Goal: Obtain resource: Obtain resource

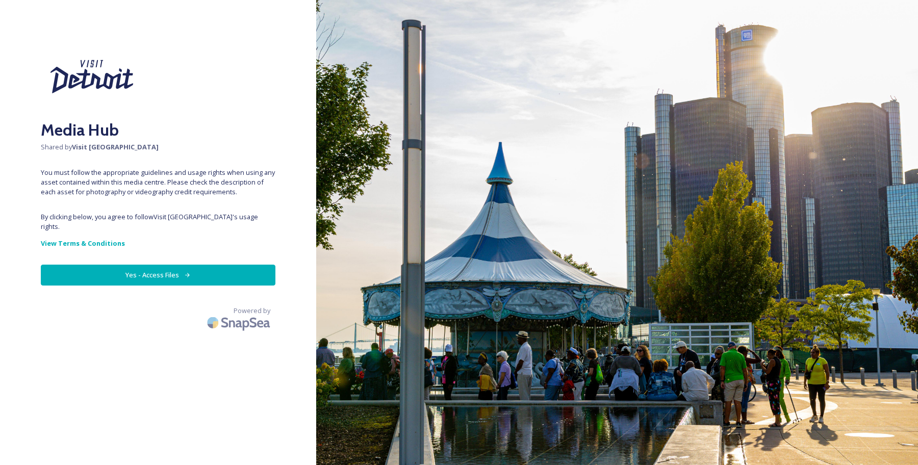
click at [195, 281] on button "Yes - Access Files" at bounding box center [158, 275] width 234 height 21
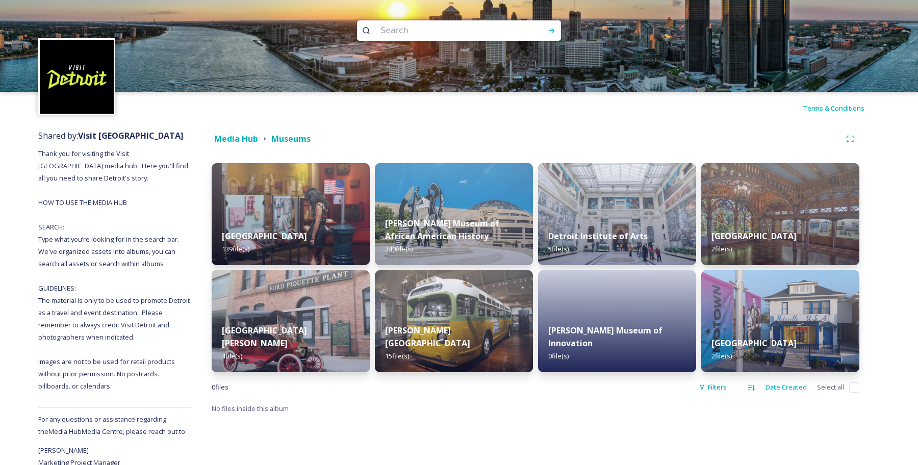
scroll to position [48, 0]
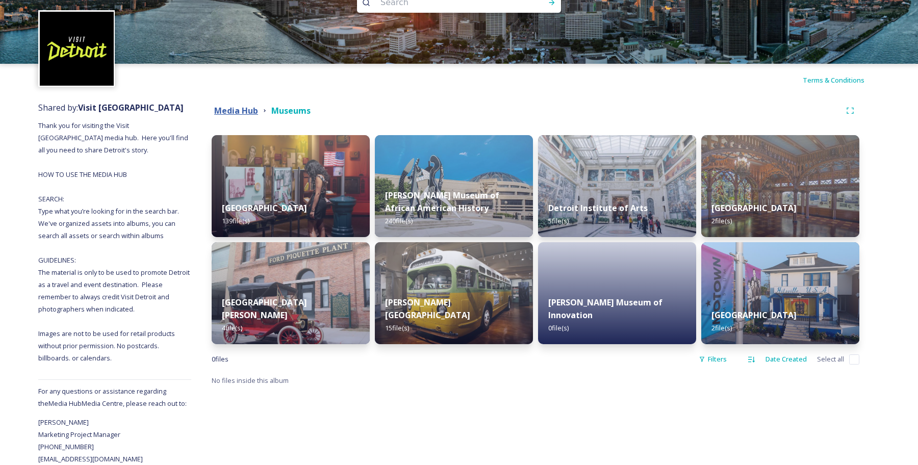
click at [237, 105] on strong "Media Hub" at bounding box center [236, 110] width 44 height 11
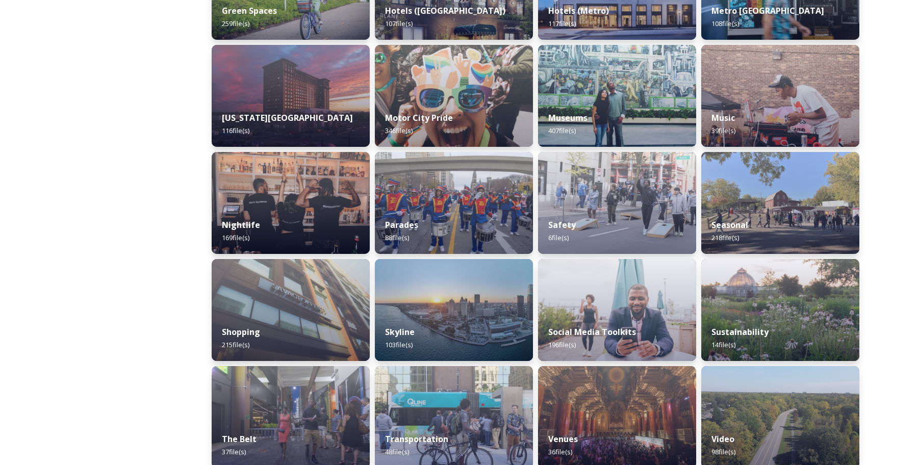
scroll to position [560, 0]
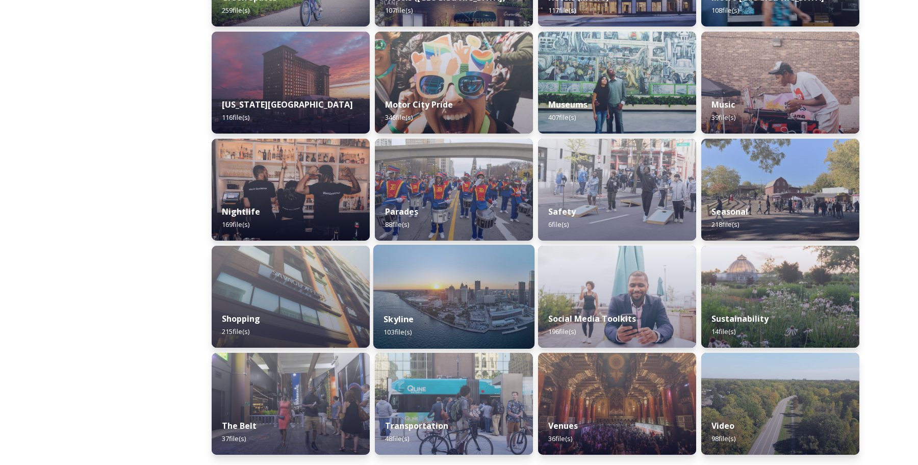
click at [454, 304] on div "Skyline 103 file(s)" at bounding box center [453, 325] width 161 height 46
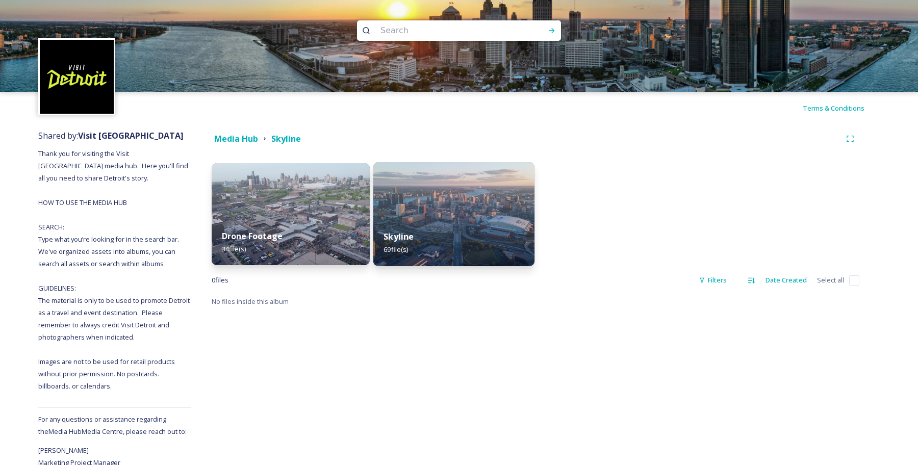
click at [422, 184] on img at bounding box center [453, 214] width 161 height 104
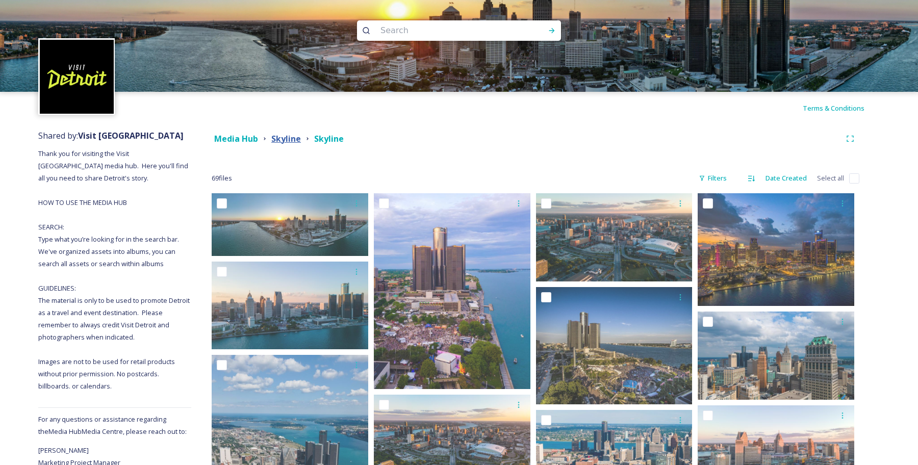
click at [290, 140] on strong "Skyline" at bounding box center [286, 138] width 30 height 11
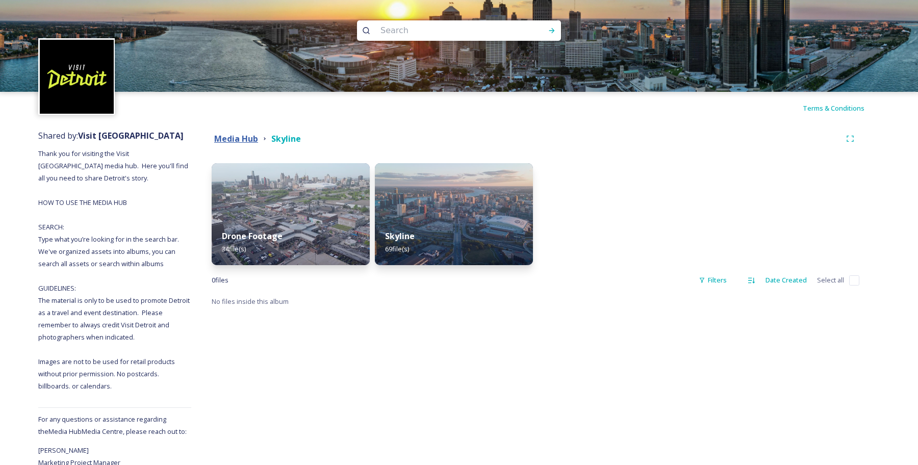
click at [251, 140] on strong "Media Hub" at bounding box center [236, 138] width 44 height 11
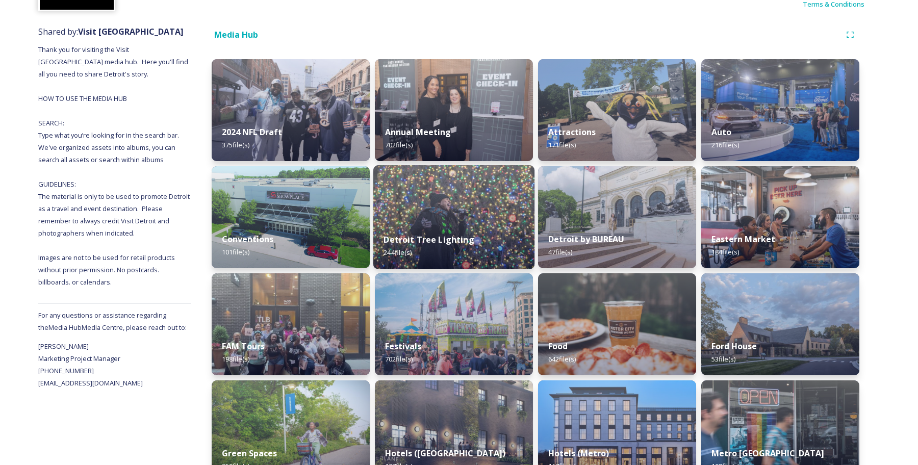
scroll to position [110, 0]
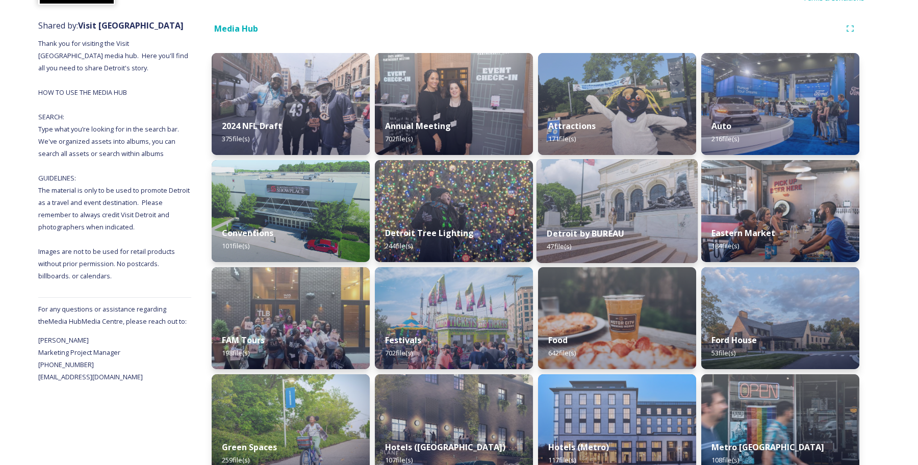
click at [627, 217] on div "Detroit by BUREAU 47 file(s)" at bounding box center [616, 240] width 161 height 46
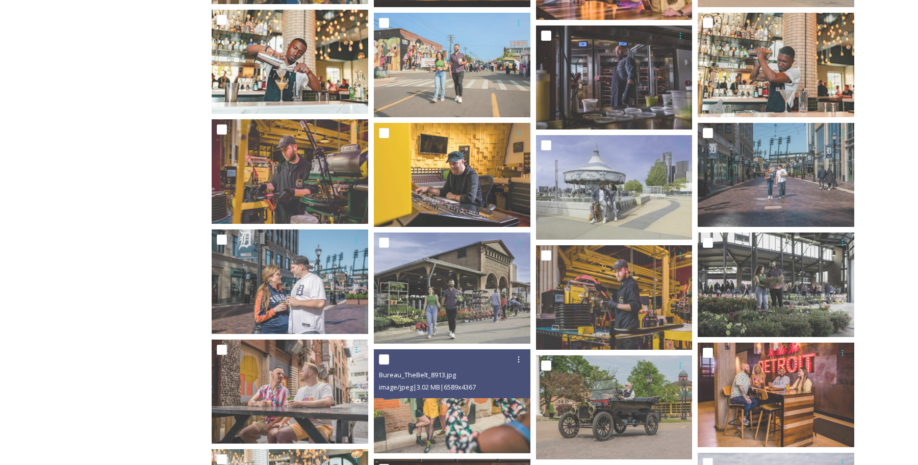
scroll to position [1080, 0]
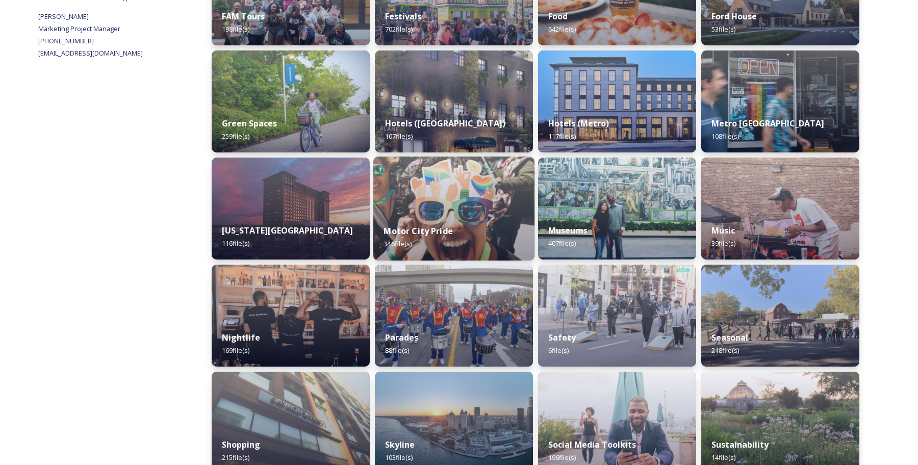
scroll to position [435, 0]
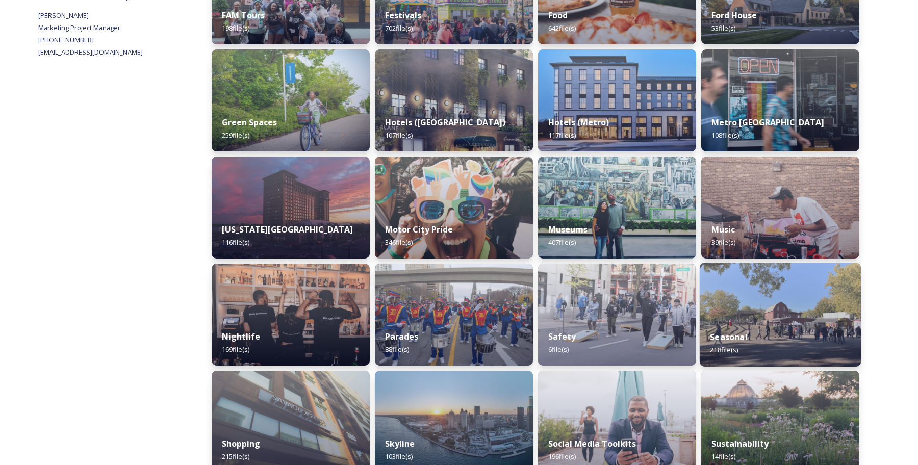
click at [759, 299] on img at bounding box center [779, 315] width 161 height 104
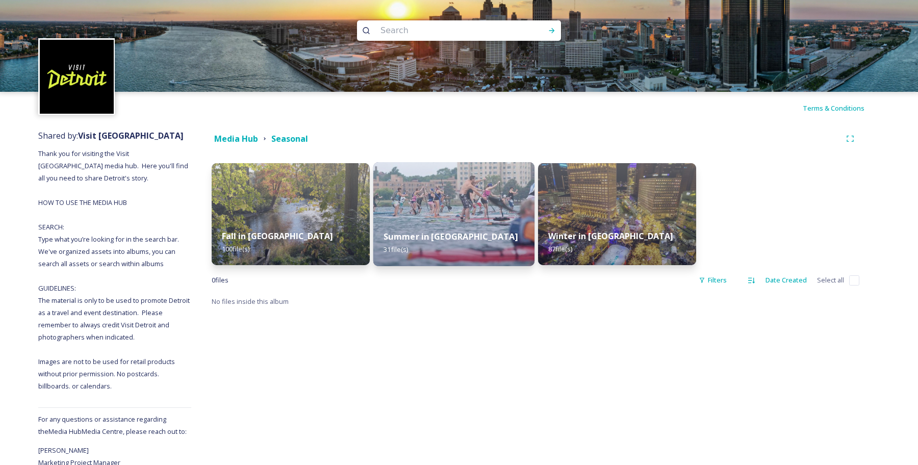
click at [436, 215] on img at bounding box center [453, 214] width 161 height 104
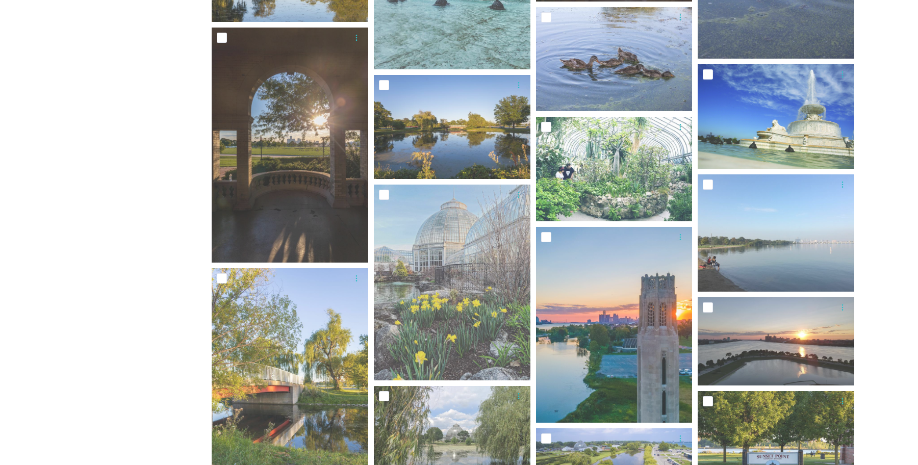
scroll to position [40, 0]
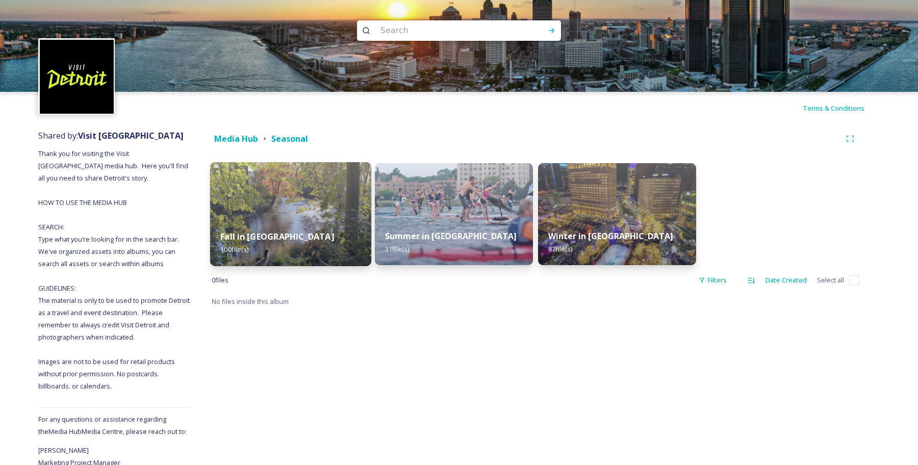
click at [283, 219] on img at bounding box center [290, 214] width 161 height 104
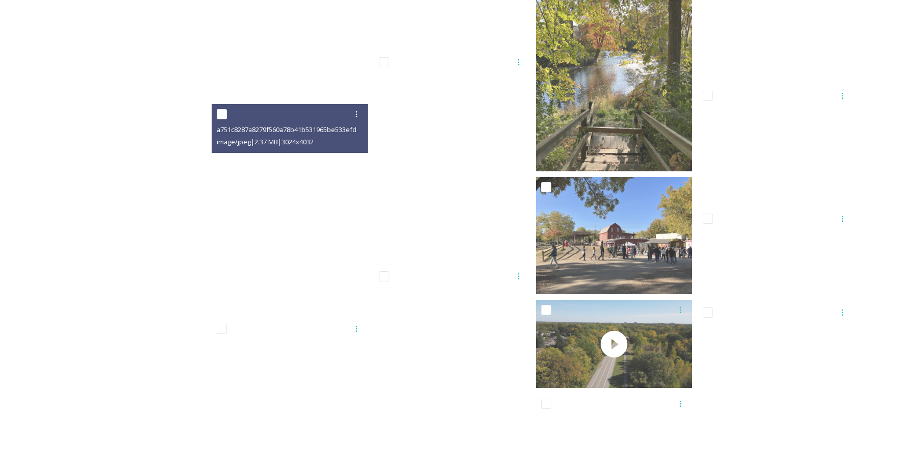
scroll to position [4224, 0]
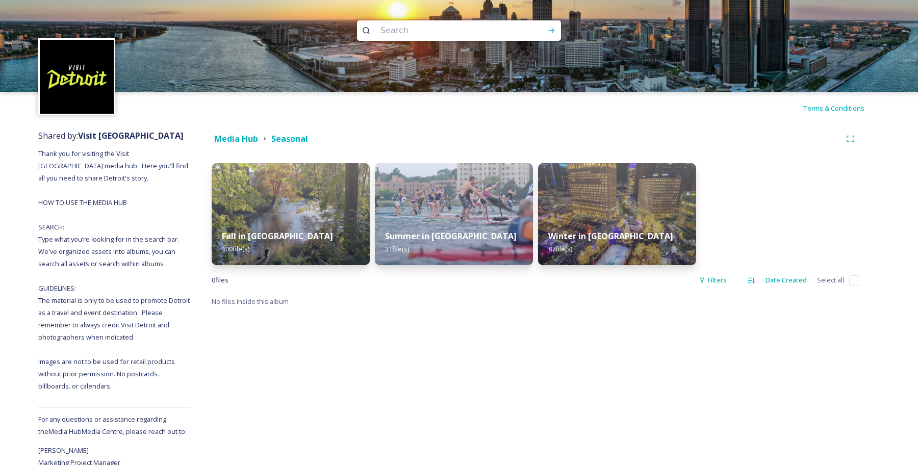
click at [241, 150] on div "Media Hub Seasonal Fall in [GEOGRAPHIC_DATA] 100 file(s) Summer in [GEOGRAPHIC_…" at bounding box center [535, 308] width 688 height 369
click at [241, 139] on strong "Media Hub" at bounding box center [236, 138] width 44 height 11
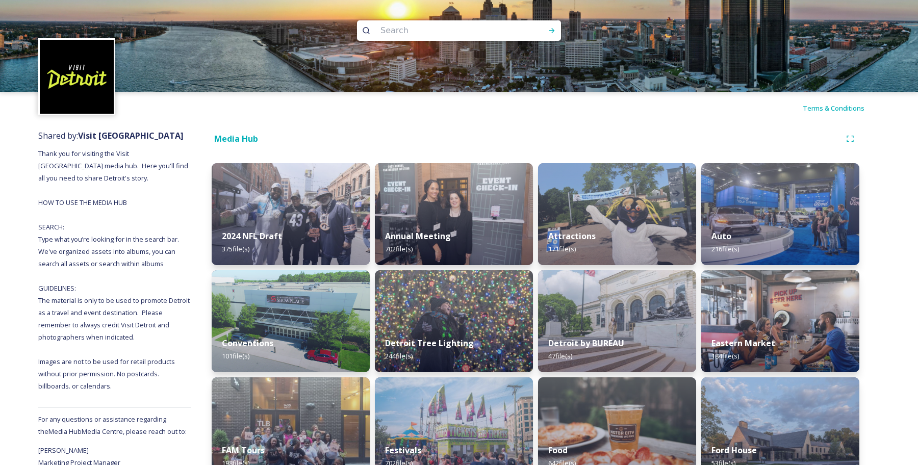
click at [408, 33] on input at bounding box center [445, 30] width 140 height 22
type input "skyline"
click at [553, 31] on icon at bounding box center [552, 30] width 6 height 5
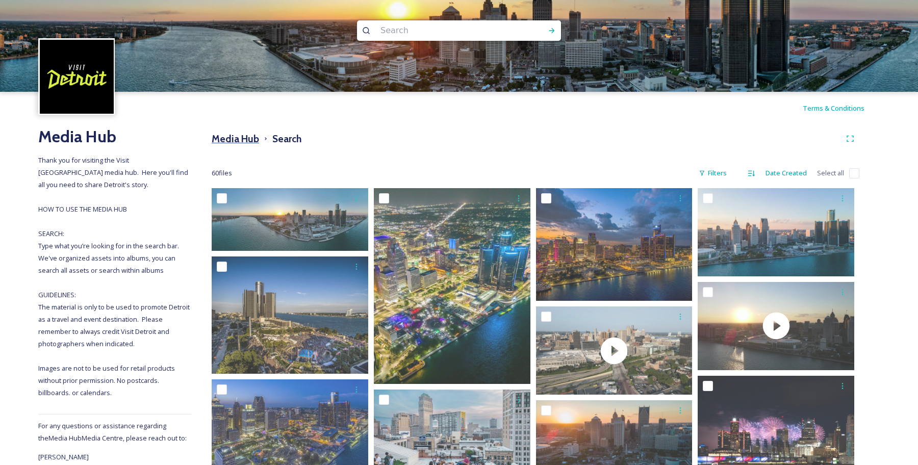
click at [248, 142] on h3 "Media Hub" at bounding box center [235, 139] width 47 height 15
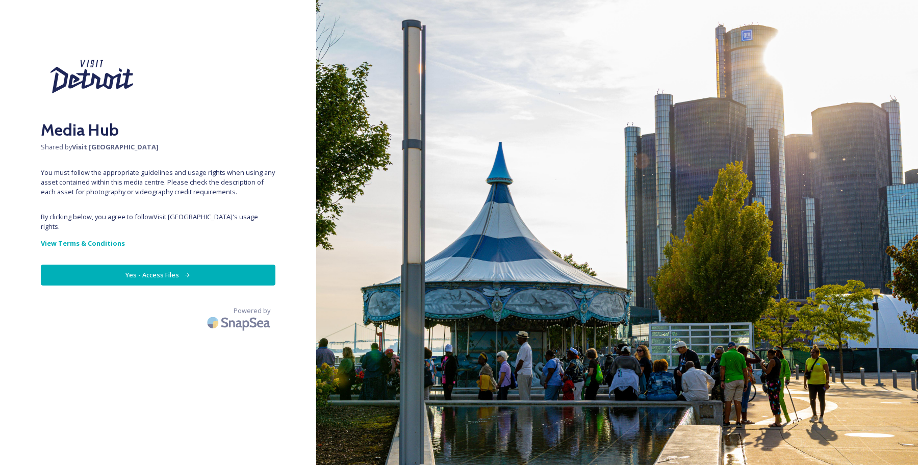
click at [229, 283] on button "Yes - Access Files" at bounding box center [158, 275] width 234 height 21
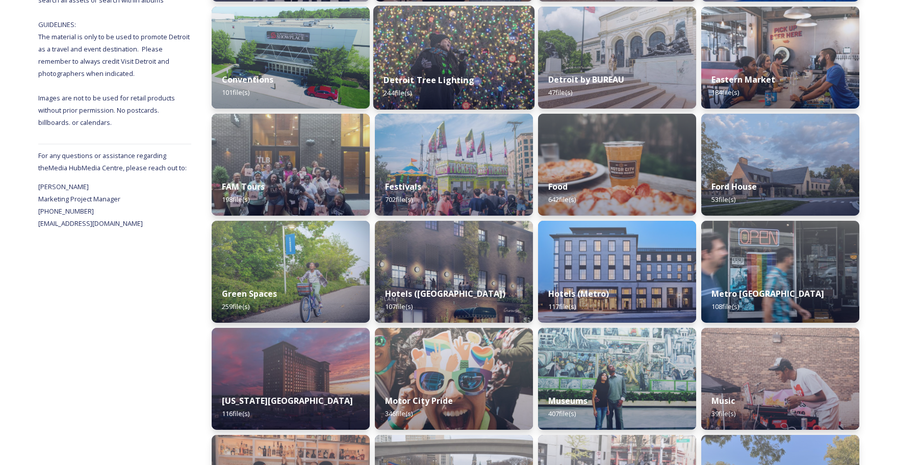
scroll to position [264, 0]
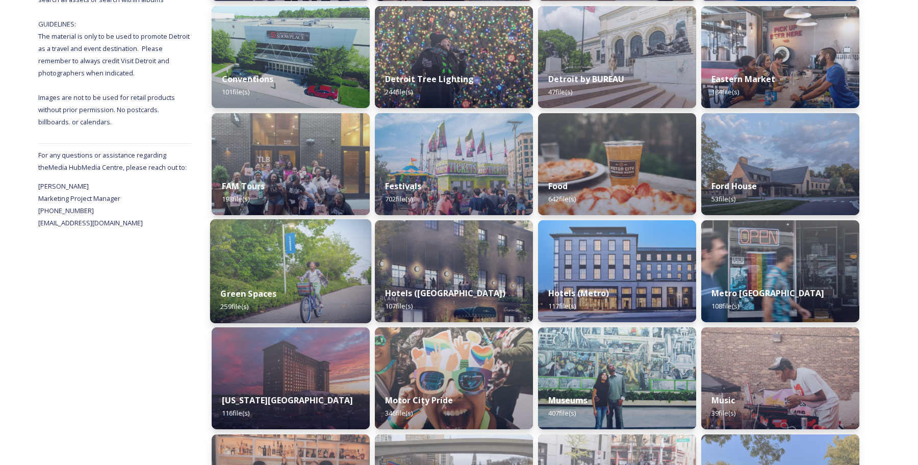
click at [299, 266] on img at bounding box center [290, 271] width 161 height 104
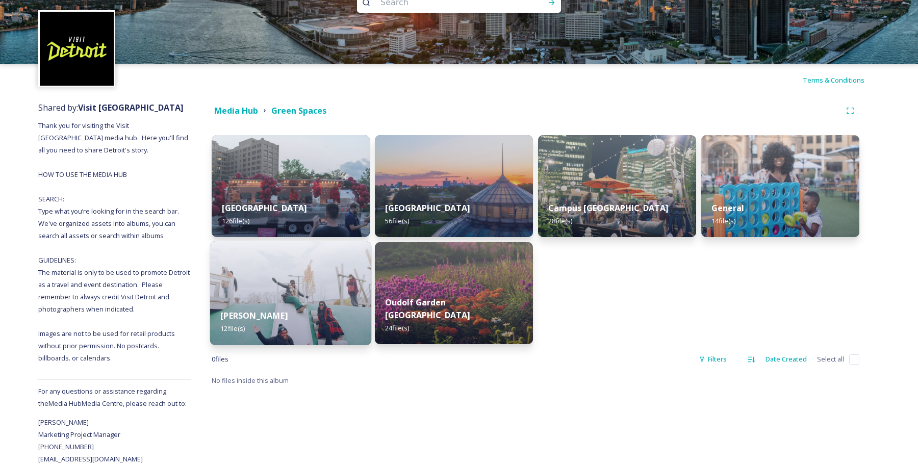
scroll to position [48, 0]
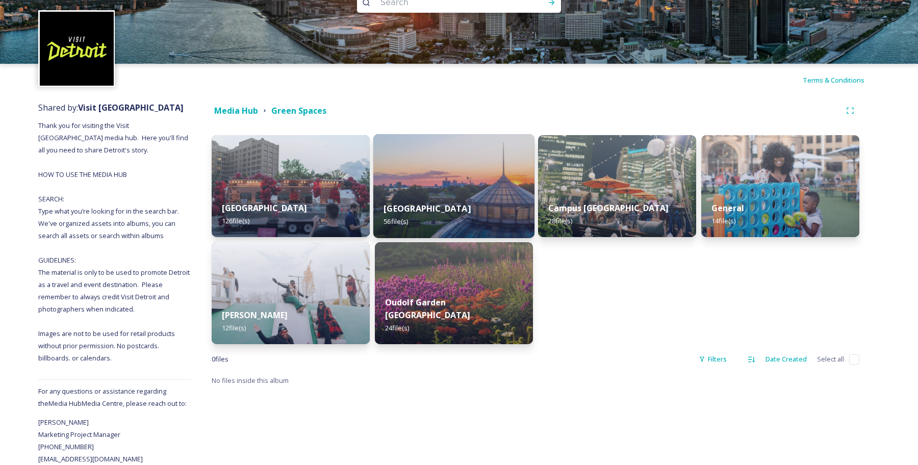
click at [426, 203] on strong "[GEOGRAPHIC_DATA]" at bounding box center [426, 208] width 87 height 11
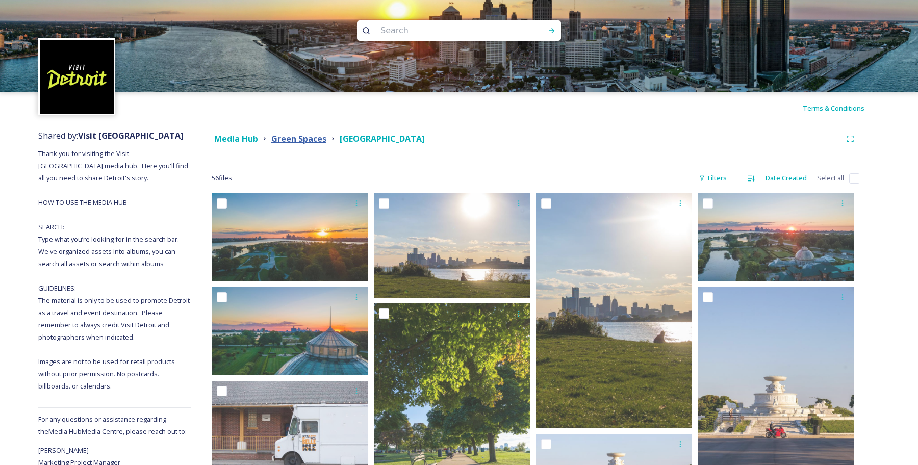
click at [279, 139] on strong "Green Spaces" at bounding box center [298, 138] width 55 height 11
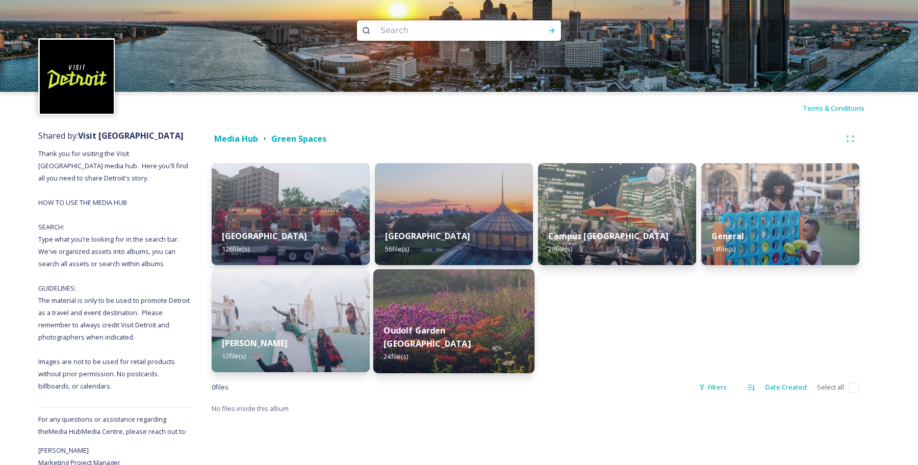
click at [461, 321] on img at bounding box center [453, 321] width 161 height 104
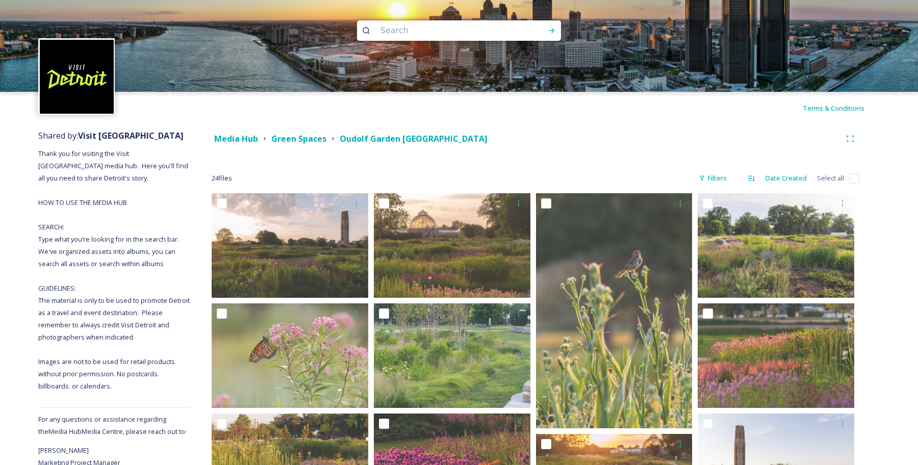
click at [416, 34] on input at bounding box center [445, 30] width 140 height 22
type input "man"
click at [553, 29] on icon at bounding box center [551, 31] width 8 height 8
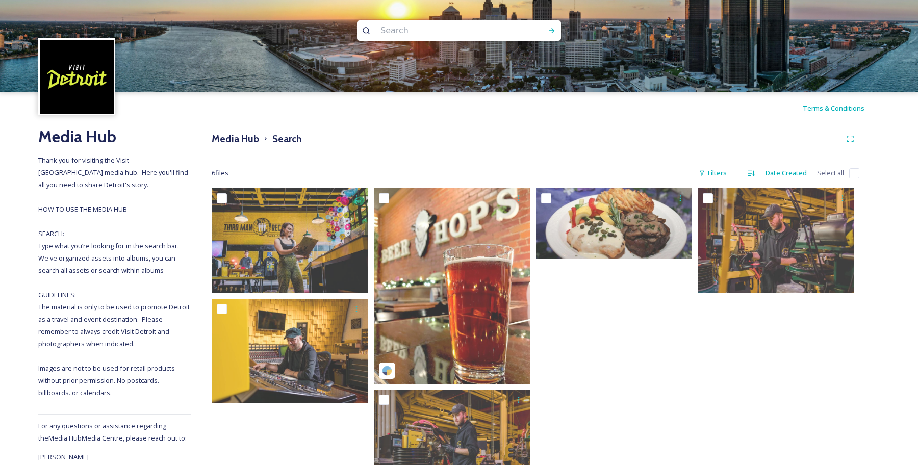
click at [399, 33] on input at bounding box center [445, 30] width 140 height 22
type input "chill"
click at [557, 32] on div "Run Search" at bounding box center [551, 30] width 18 height 18
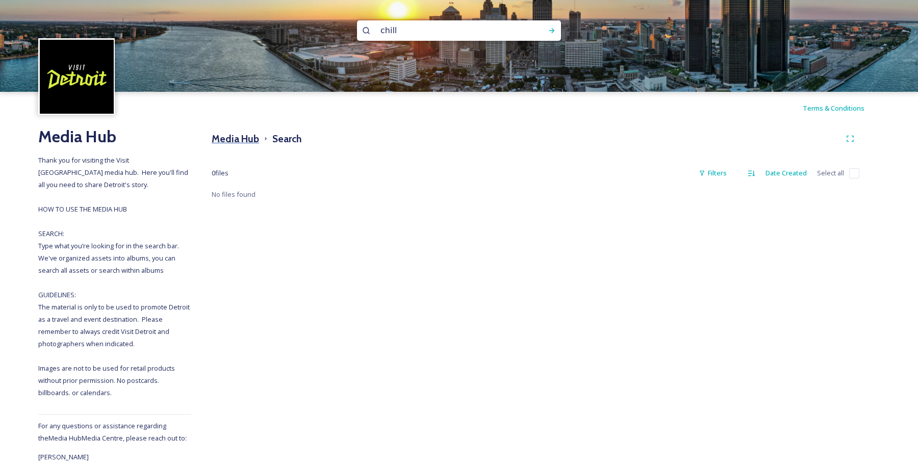
click at [240, 135] on h3 "Media Hub" at bounding box center [235, 139] width 47 height 15
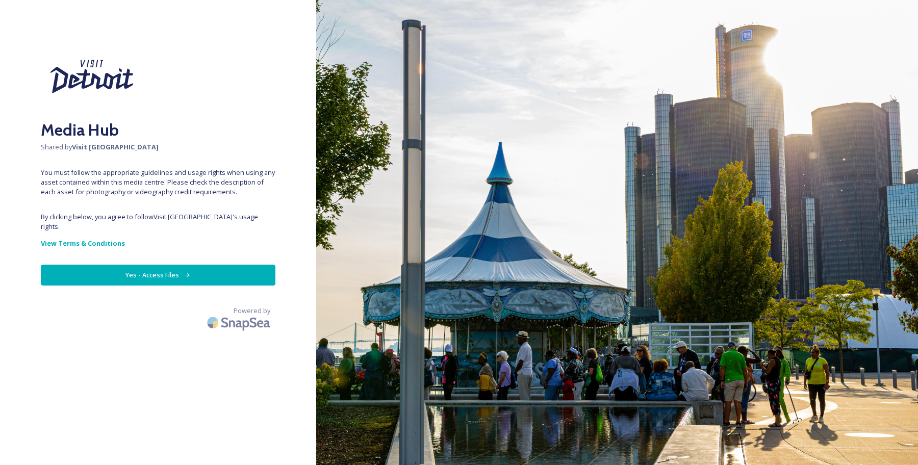
click at [184, 285] on button "Yes - Access Files" at bounding box center [158, 275] width 234 height 21
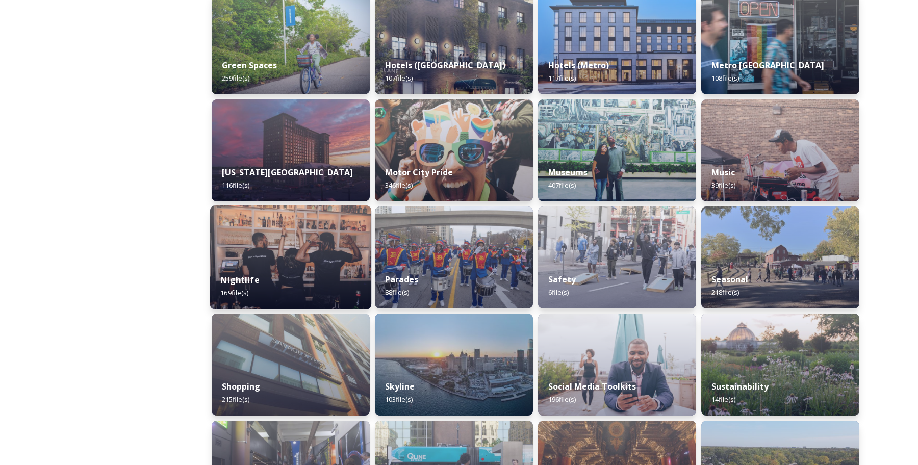
scroll to position [560, 0]
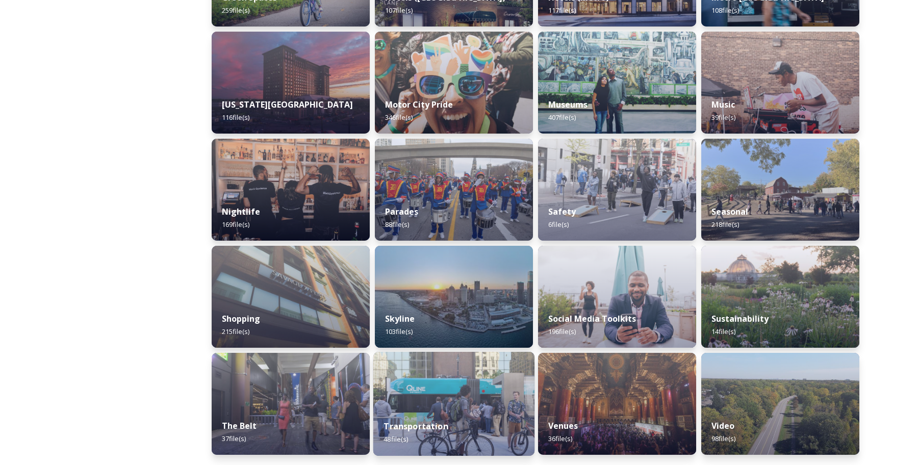
click at [459, 374] on img at bounding box center [453, 404] width 161 height 104
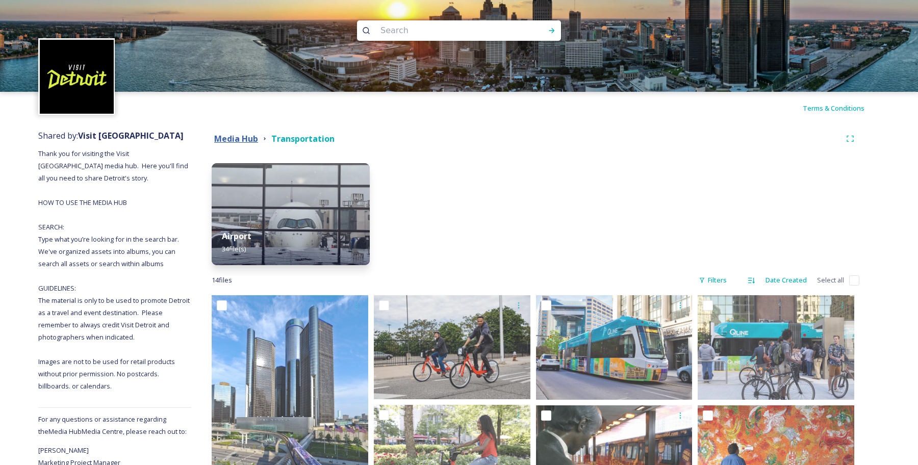
click at [253, 138] on strong "Media Hub" at bounding box center [236, 138] width 44 height 11
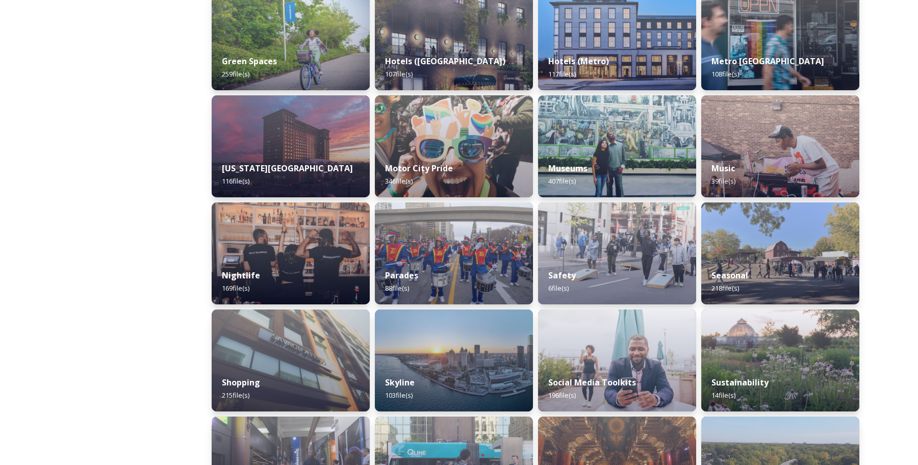
scroll to position [481, 0]
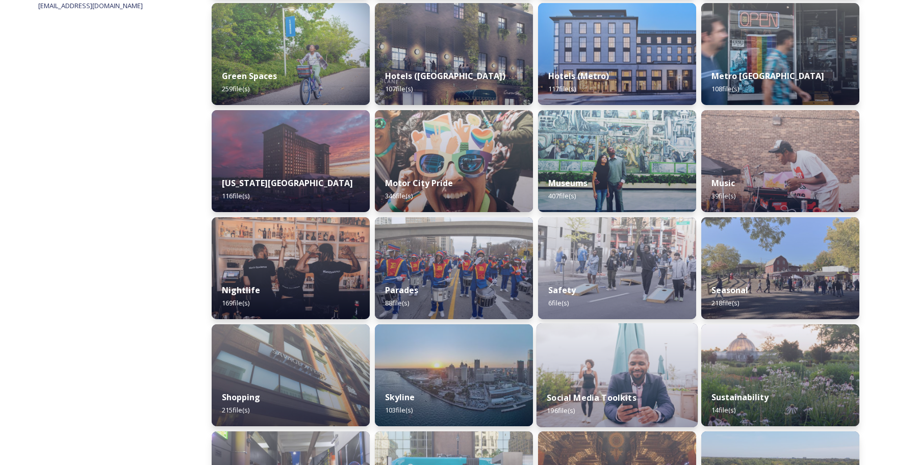
click at [561, 384] on div "Social Media Toolkits 196 file(s)" at bounding box center [616, 404] width 161 height 46
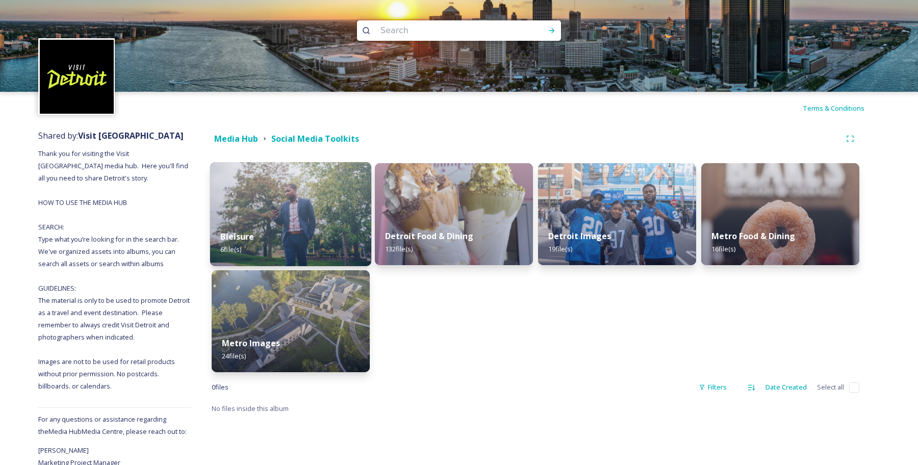
click at [289, 246] on div "Bleisure 6 file(s)" at bounding box center [290, 243] width 161 height 46
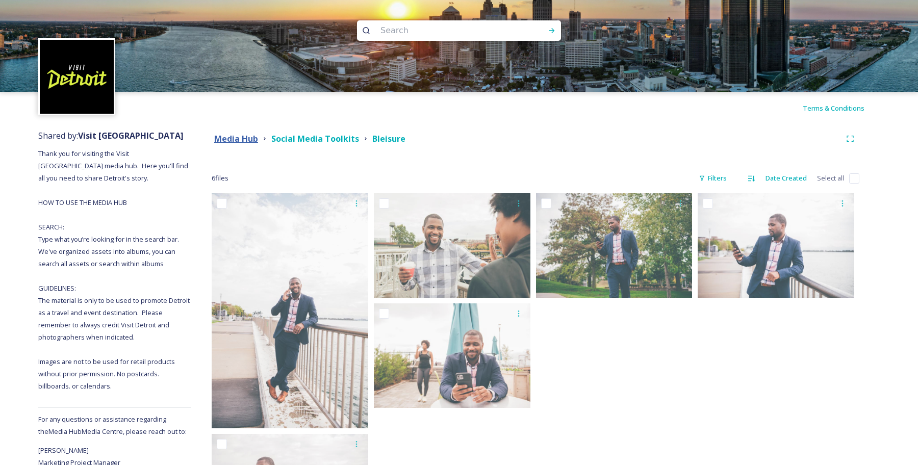
click at [236, 137] on strong "Media Hub" at bounding box center [236, 138] width 44 height 11
